Goal: Obtain resource: Obtain resource

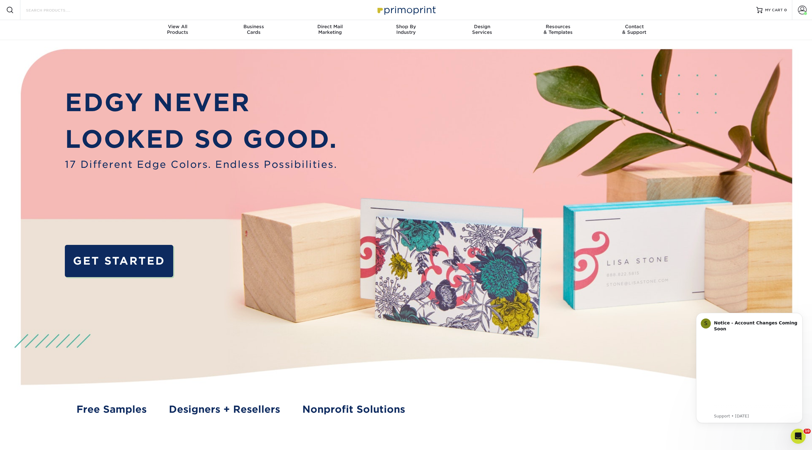
click at [60, 11] on input "Search Products" at bounding box center [55, 10] width 61 height 8
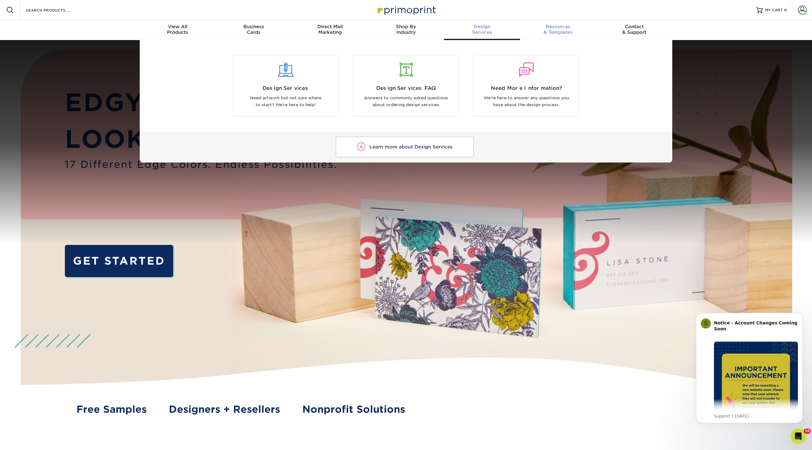
click at [561, 32] on div "Resources & Templates" at bounding box center [558, 29] width 76 height 11
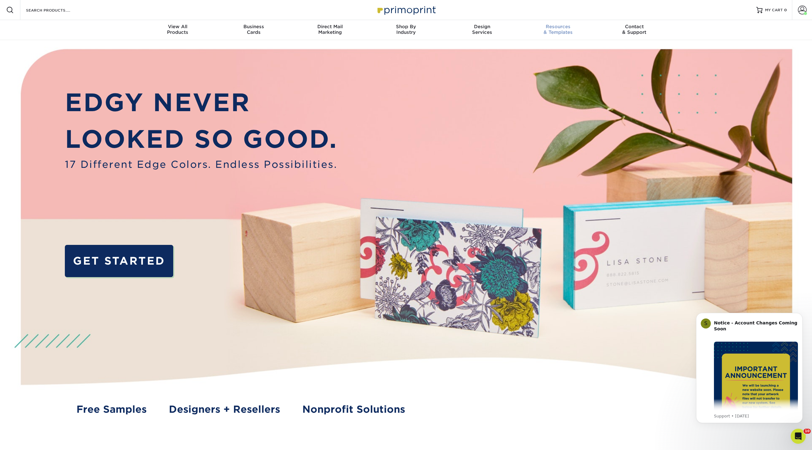
click at [555, 31] on div "Resources & Templates" at bounding box center [558, 29] width 76 height 11
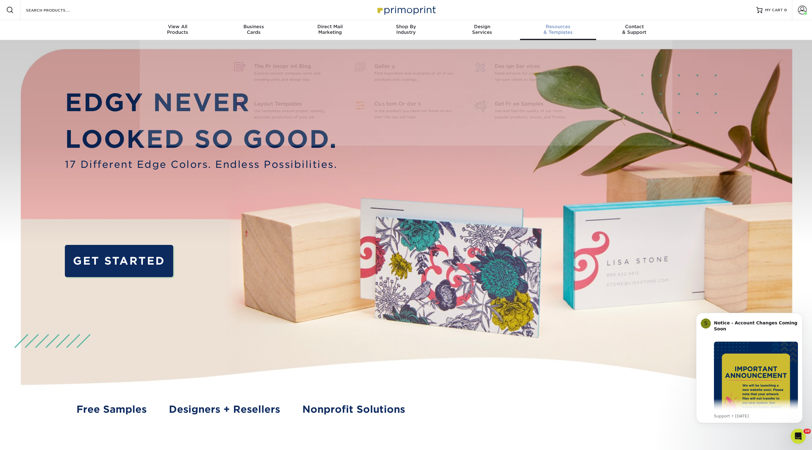
click at [554, 20] on link "Resources & Templates" at bounding box center [558, 30] width 76 height 20
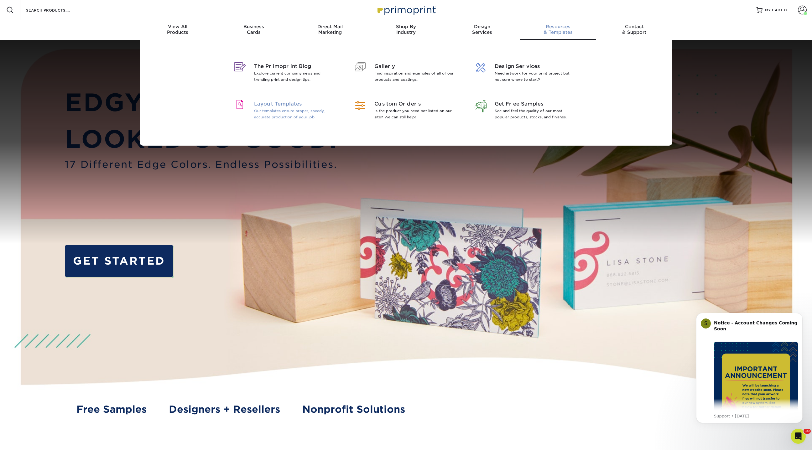
click at [294, 104] on span "Layout Templates" at bounding box center [294, 104] width 81 height 8
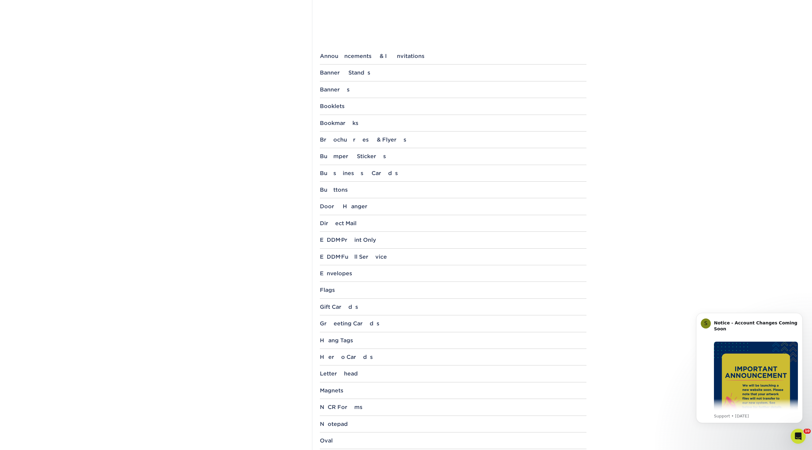
scroll to position [216, 0]
click at [334, 224] on div "Direct Mail" at bounding box center [453, 225] width 267 height 6
click at [338, 336] on link "8.5" x 11"" at bounding box center [334, 337] width 19 height 5
click at [341, 337] on link "8.5" x 11"" at bounding box center [334, 337] width 19 height 5
